Goal: Information Seeking & Learning: Learn about a topic

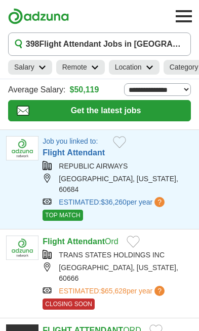
click at [117, 198] on span "$36,260" at bounding box center [114, 202] width 26 height 8
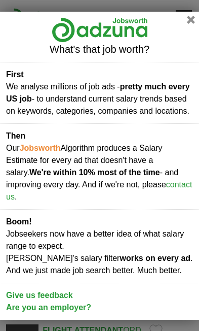
click at [195, 11] on div "What's that job worth? First We analyse millions of job ads - pretty much every…" at bounding box center [99, 165] width 199 height 331
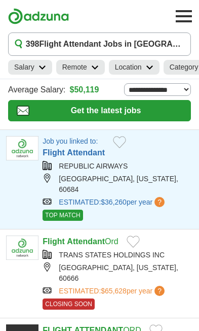
click at [194, 17] on button "Toggle main navigation menu" at bounding box center [184, 16] width 22 height 22
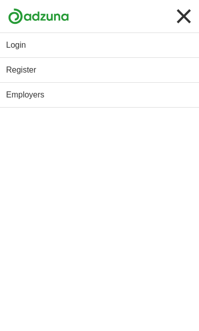
click at [102, 56] on link "Login" at bounding box center [99, 45] width 199 height 24
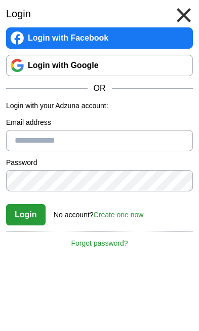
click at [99, 145] on input "Email address" at bounding box center [99, 140] width 187 height 21
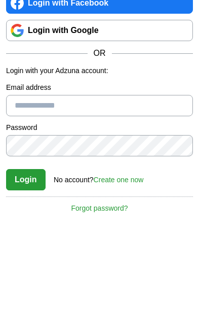
type input "*"
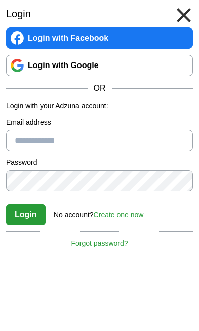
click at [37, 126] on label "Email address" at bounding box center [99, 122] width 187 height 11
click at [37, 130] on input "Email address" at bounding box center [99, 140] width 187 height 21
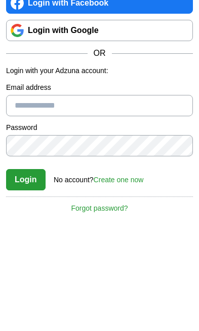
type input "*"
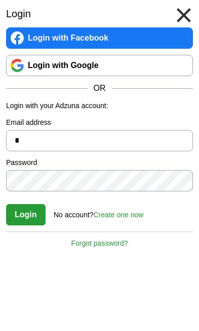
click at [36, 140] on input "*" at bounding box center [99, 140] width 187 height 21
click at [185, 8] on button at bounding box center [184, 15] width 22 height 22
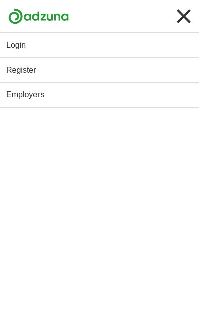
click at [193, 13] on button "Toggle main navigation menu" at bounding box center [184, 16] width 22 height 22
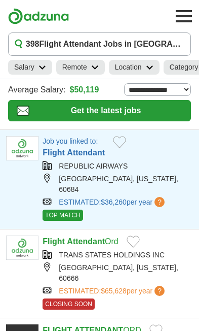
click at [83, 197] on link "ESTIMATED: $36,260 per year ?" at bounding box center [113, 202] width 108 height 11
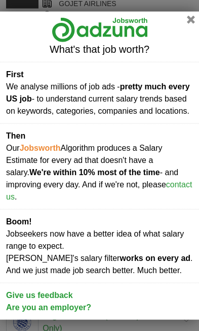
scroll to position [340, 0]
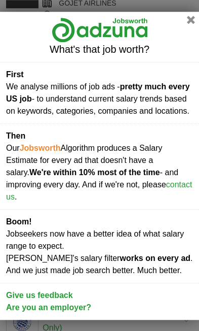
click at [187, 42] on div "What's that job worth?" at bounding box center [99, 37] width 199 height 50
click at [192, 24] on button "button" at bounding box center [191, 20] width 8 height 8
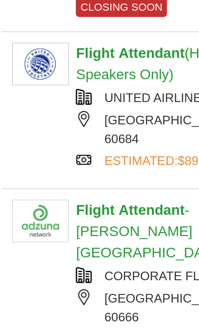
scroll to position [789, 0]
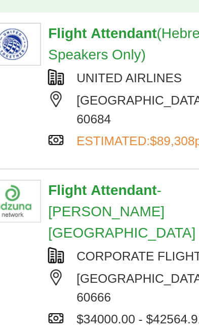
click at [10, 221] on img at bounding box center [22, 233] width 32 height 24
